Goal: Task Accomplishment & Management: Manage account settings

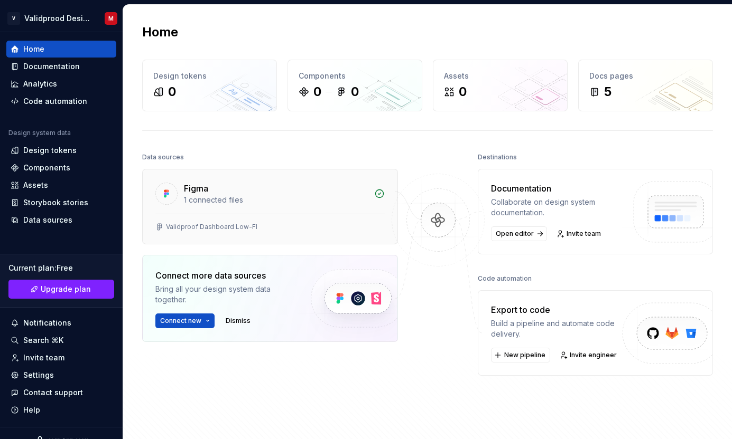
click at [365, 197] on div "1 connected files" at bounding box center [276, 200] width 184 height 11
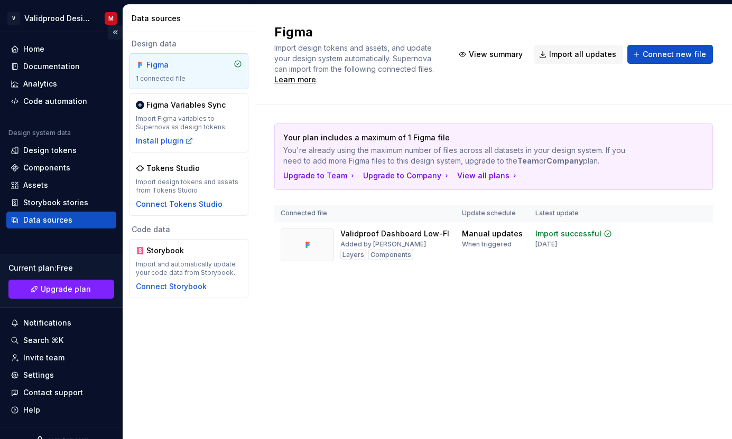
click at [114, 33] on button "Collapse sidebar" at bounding box center [115, 32] width 15 height 15
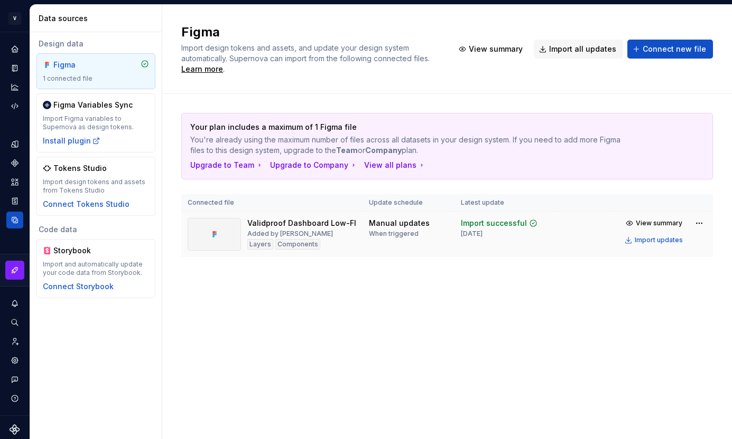
click at [325, 234] on div "Validproof Dashboard Low-FI Added by [PERSON_NAME] Components" at bounding box center [301, 234] width 109 height 33
click at [214, 223] on div at bounding box center [214, 234] width 53 height 33
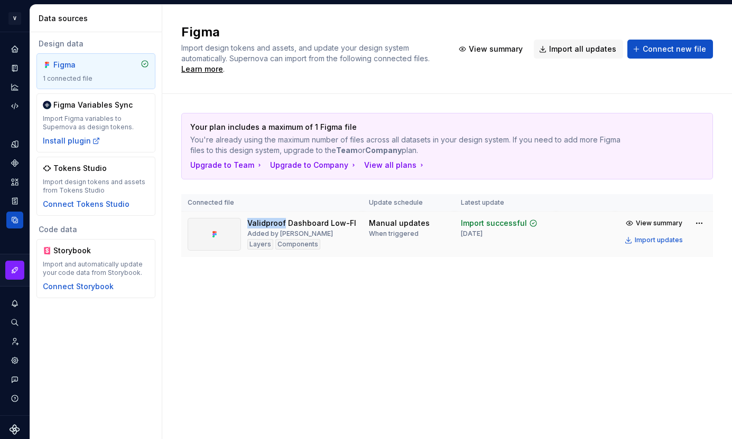
click at [370, 246] on td "Manual updates When triggered" at bounding box center [408, 235] width 92 height 46
click at [648, 225] on span "View summary" at bounding box center [658, 223] width 46 height 8
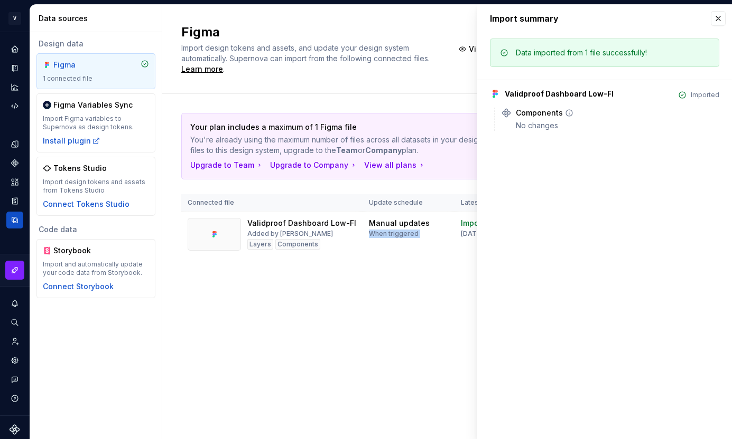
click at [548, 119] on div "Components No changes" at bounding box center [617, 119] width 203 height 23
click at [570, 129] on div "No changes" at bounding box center [617, 125] width 203 height 11
click at [719, 18] on button "button" at bounding box center [717, 18] width 15 height 15
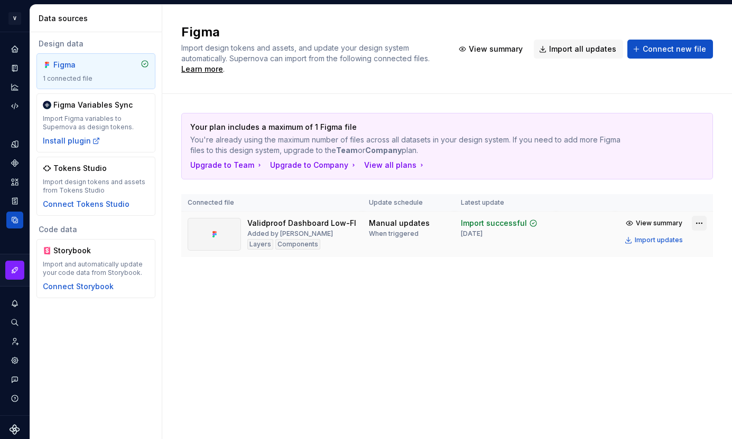
click at [695, 226] on html "V Validprood Design System M Design system data Data sources Design data Figma …" at bounding box center [366, 219] width 732 height 439
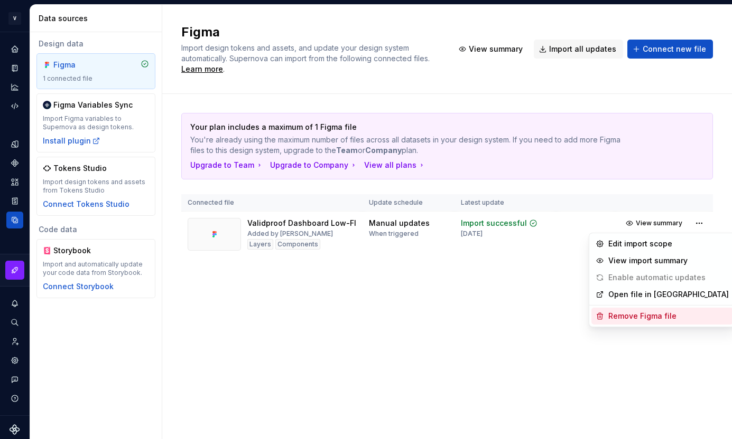
click at [647, 312] on div "Remove Figma file" at bounding box center [668, 316] width 120 height 11
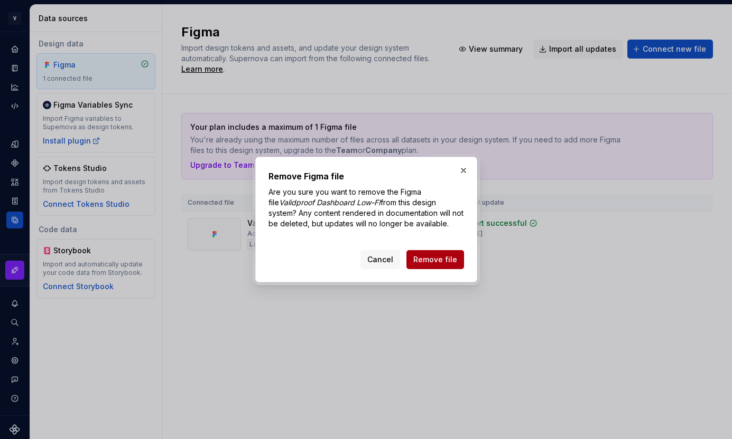
click at [452, 260] on span "Remove file" at bounding box center [435, 260] width 44 height 11
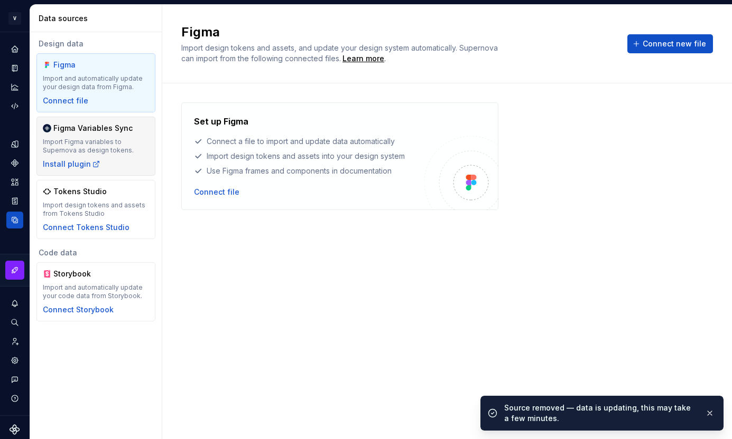
click at [113, 145] on div "Import Figma variables to Supernova as design tokens." at bounding box center [96, 146] width 106 height 17
